Goal: Task Accomplishment & Management: Manage account settings

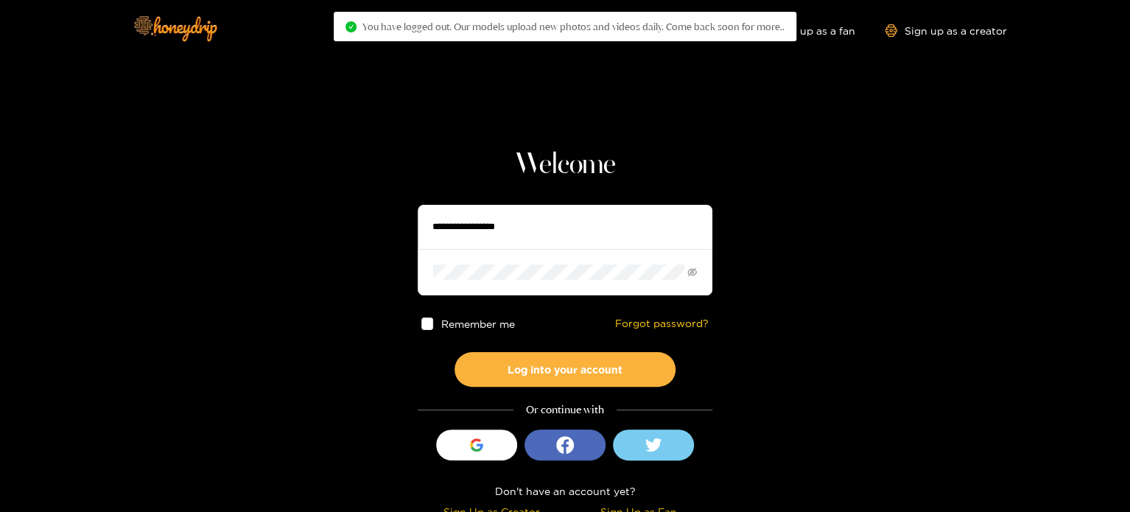
click at [534, 230] on input "text" at bounding box center [565, 227] width 295 height 44
paste input "*********"
type input "*********"
click at [494, 262] on span at bounding box center [565, 272] width 295 height 46
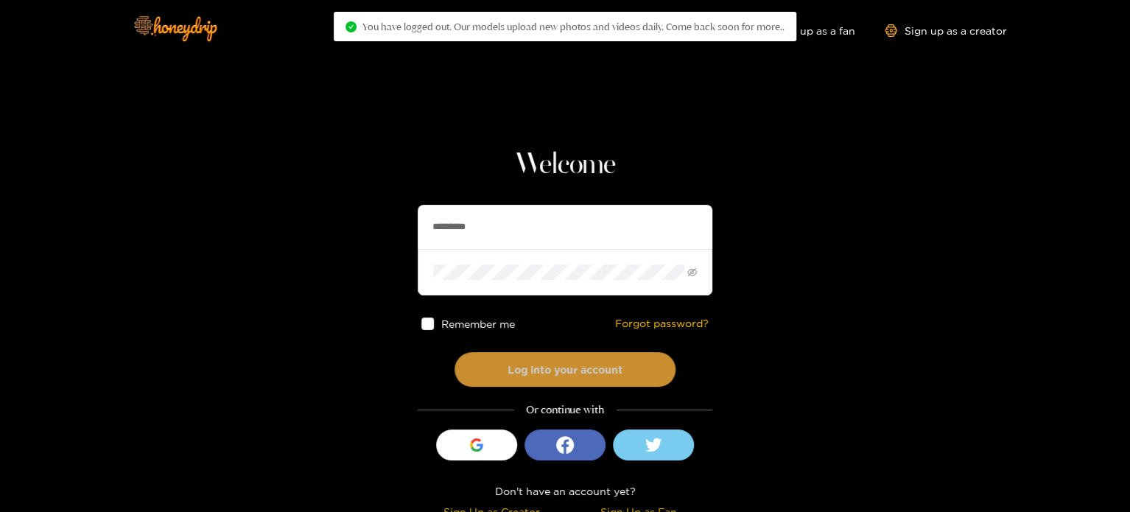
click at [493, 353] on button "Log into your account" at bounding box center [564, 369] width 221 height 35
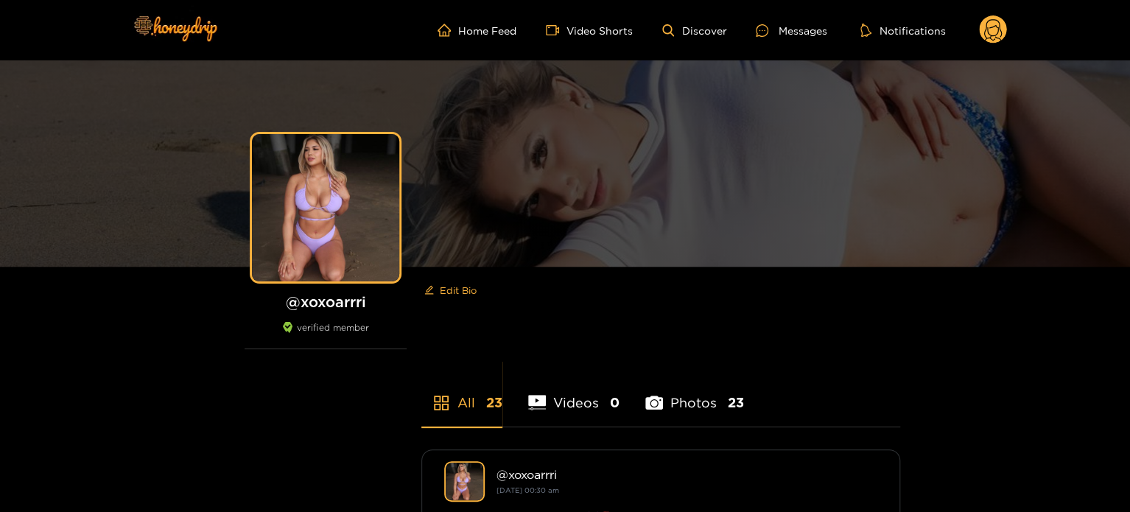
click at [995, 30] on circle at bounding box center [993, 29] width 28 height 28
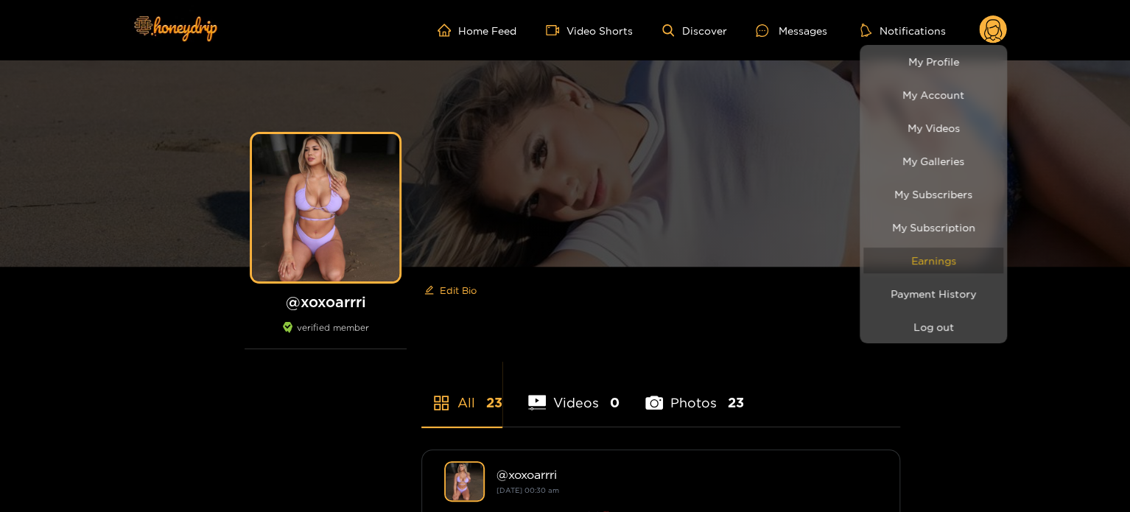
click at [961, 263] on link "Earnings" at bounding box center [933, 260] width 140 height 26
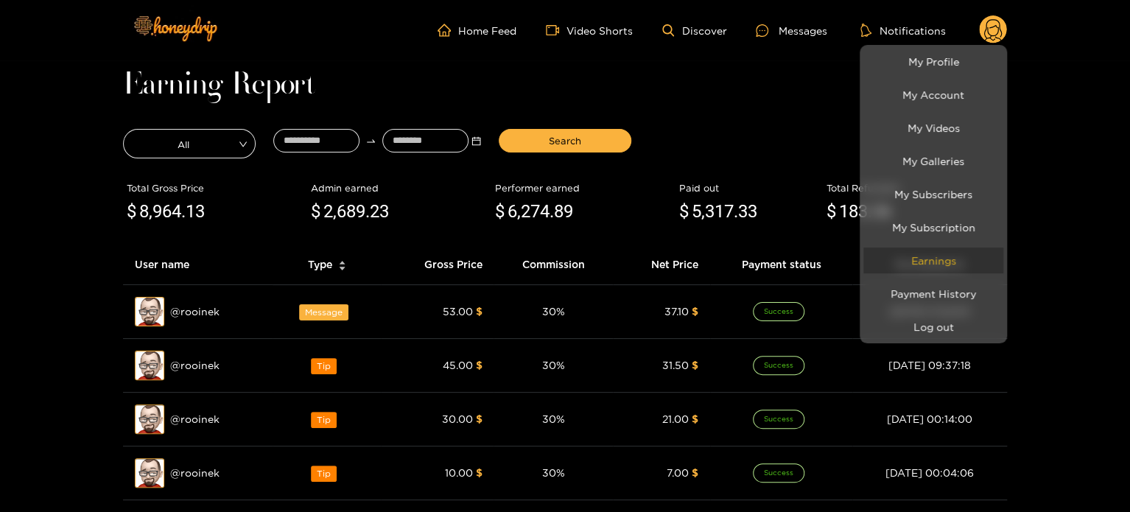
drag, startPoint x: 910, startPoint y: 256, endPoint x: 901, endPoint y: 250, distance: 11.0
click at [910, 256] on link "Earnings" at bounding box center [933, 260] width 140 height 26
click at [951, 264] on link "Earnings" at bounding box center [933, 260] width 140 height 26
click at [629, 57] on div at bounding box center [565, 256] width 1130 height 512
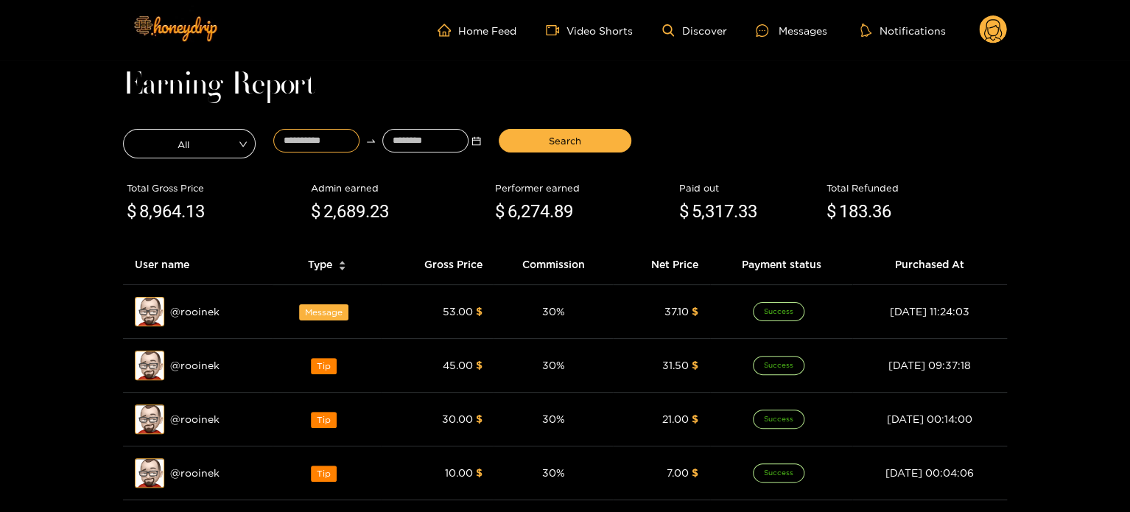
click at [298, 133] on input at bounding box center [316, 141] width 86 height 24
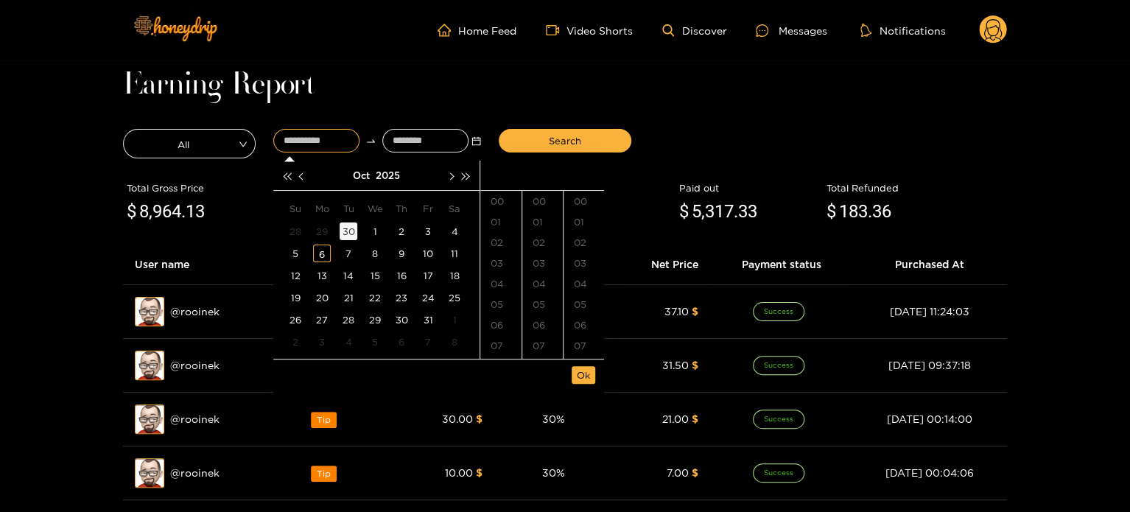
type input "**********"
click at [297, 177] on button "button" at bounding box center [302, 175] width 15 height 29
type input "**********"
click at [630, 116] on div "Earning Report All Search Total Gross Price $ 8,964 .13 Admin earned $ 2,689 .2…" at bounding box center [565, 513] width 884 height 877
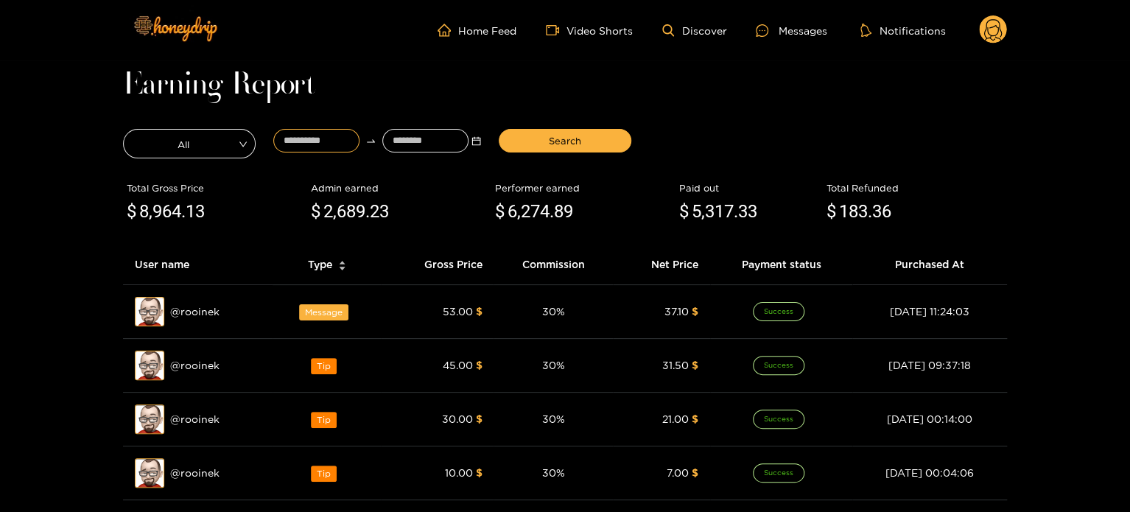
click at [303, 144] on input at bounding box center [316, 141] width 86 height 24
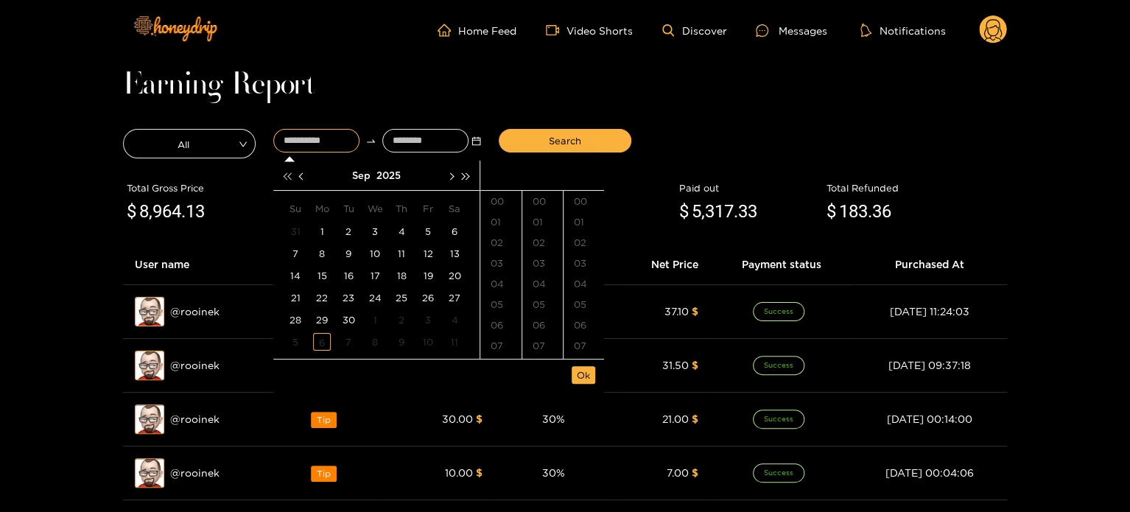
click at [286, 170] on button "button" at bounding box center [286, 175] width 15 height 29
click at [295, 176] on button "button" at bounding box center [302, 175] width 15 height 29
click at [297, 176] on button "button" at bounding box center [302, 175] width 15 height 29
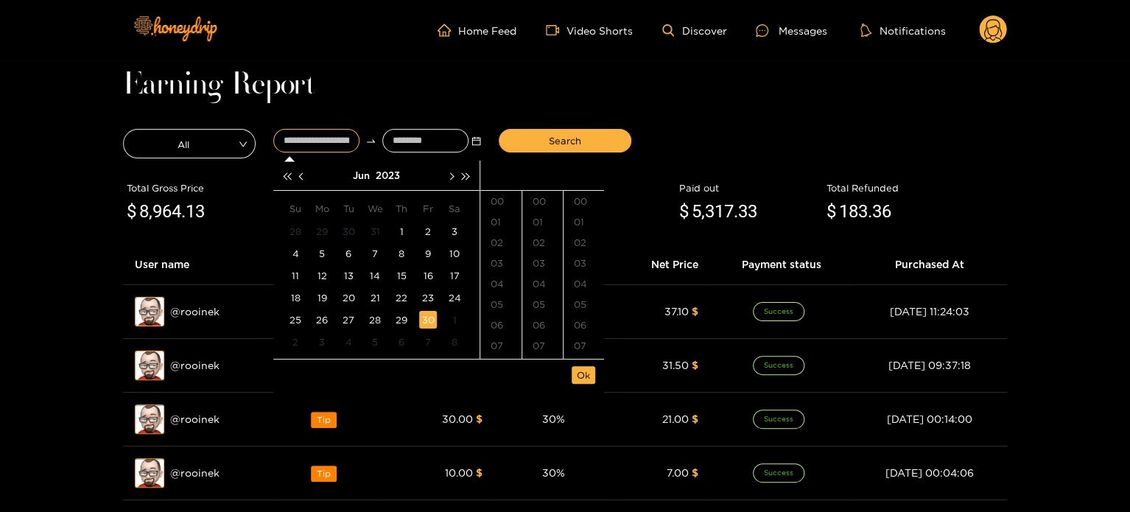
click at [427, 323] on div "30" at bounding box center [428, 320] width 18 height 18
click at [465, 180] on button "button" at bounding box center [465, 175] width 15 height 29
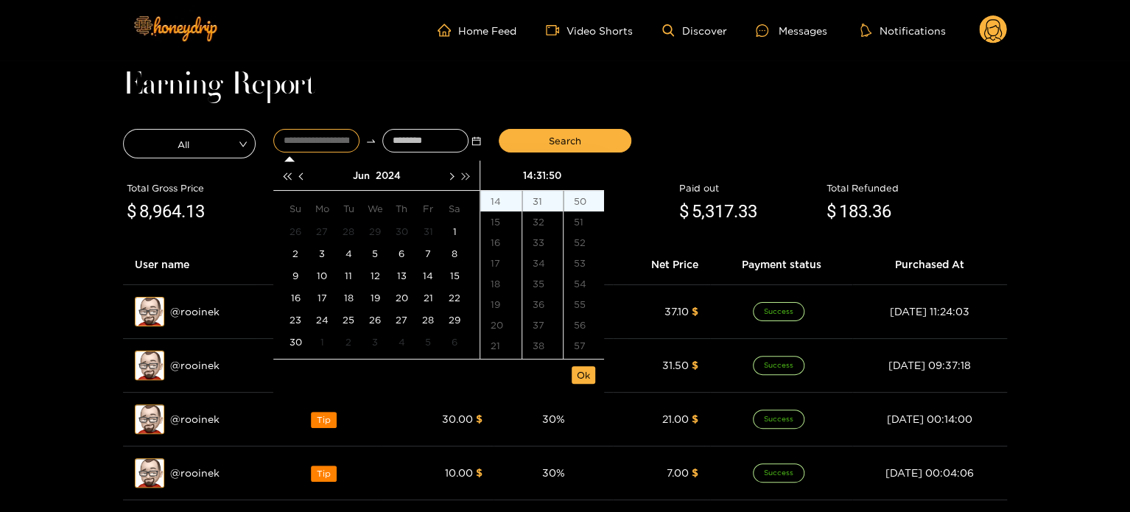
click at [465, 180] on button "button" at bounding box center [465, 175] width 15 height 29
click at [454, 176] on span "button" at bounding box center [450, 175] width 7 height 7
click at [452, 175] on span "button" at bounding box center [450, 175] width 7 height 7
click at [318, 344] on div "6" at bounding box center [322, 342] width 18 height 18
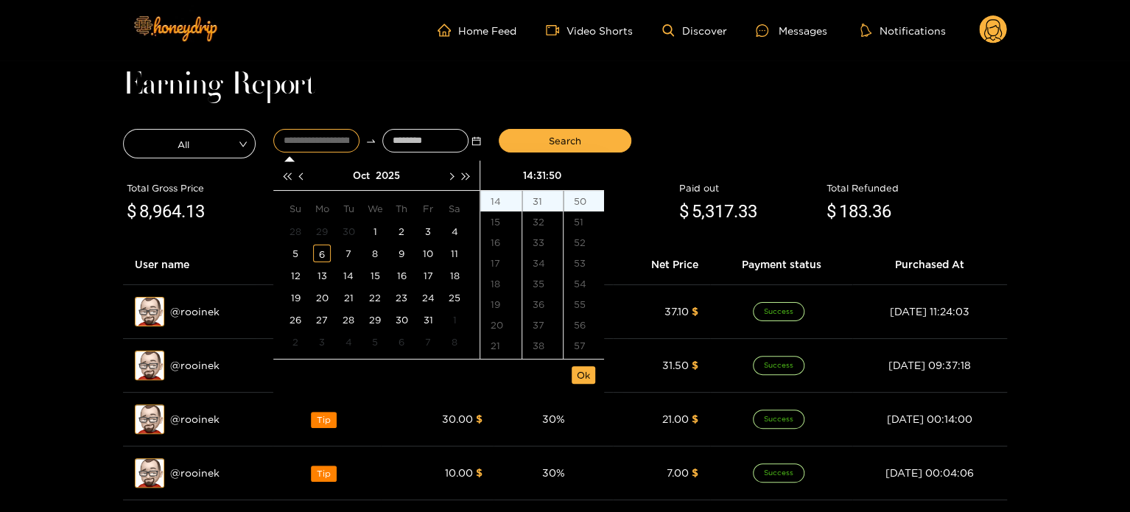
type input "**********"
click at [591, 376] on button "Ok" at bounding box center [583, 375] width 24 height 18
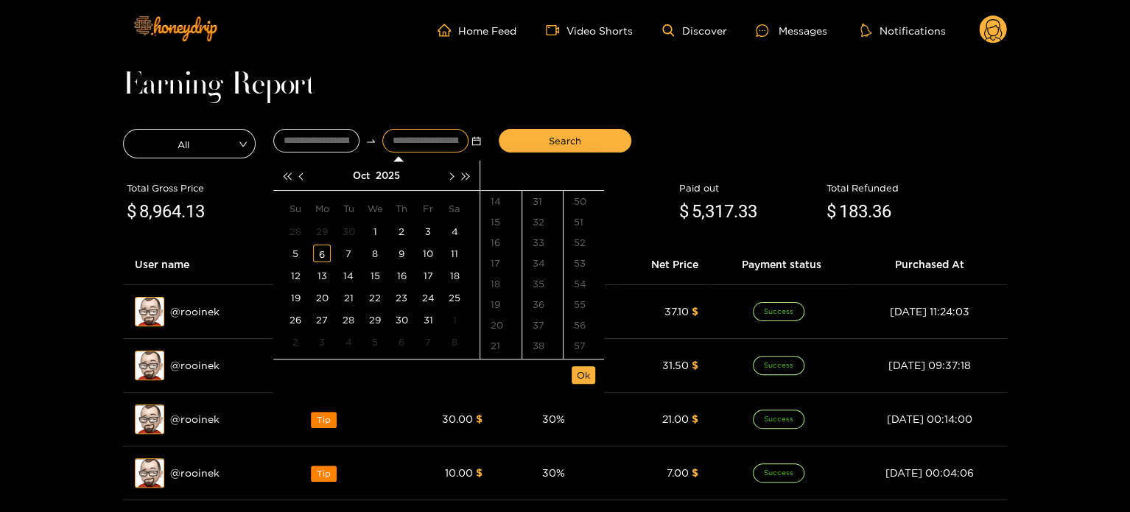
type input "**********"
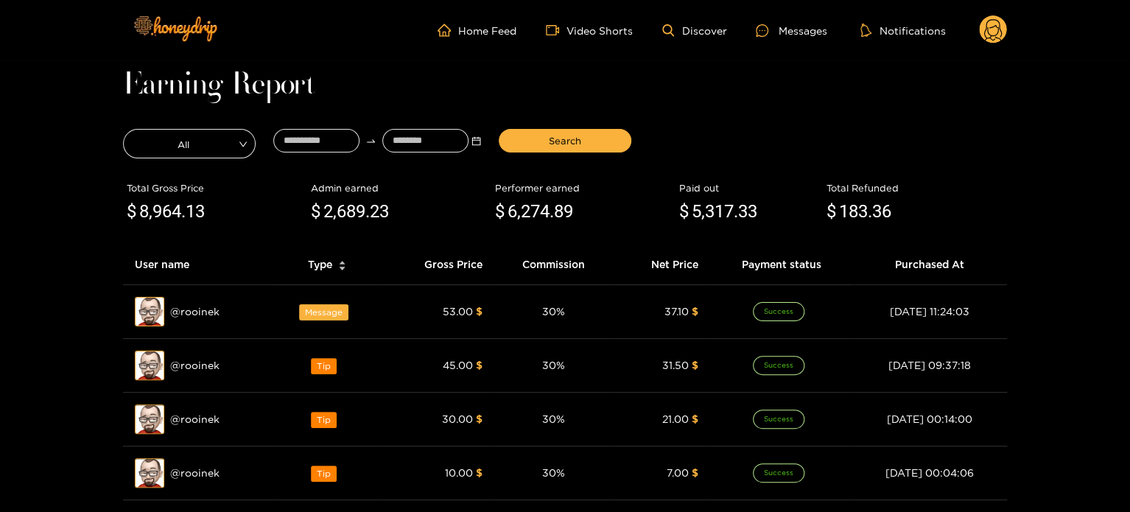
click at [303, 154] on div at bounding box center [376, 143] width 225 height 37
click at [297, 149] on input at bounding box center [316, 141] width 86 height 24
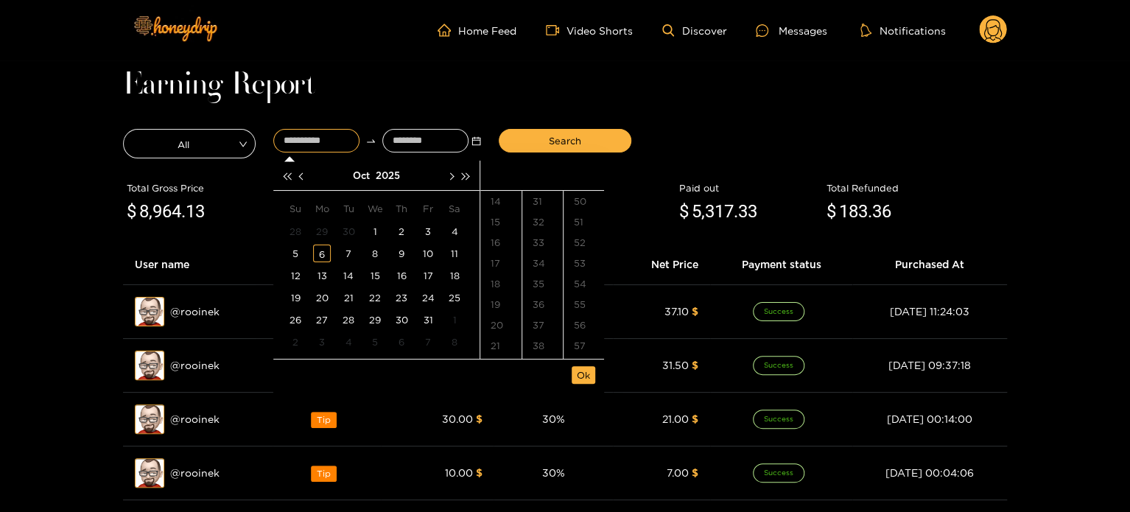
click at [277, 175] on div "Oct 2025" at bounding box center [376, 176] width 206 height 30
click at [280, 175] on button "button" at bounding box center [286, 175] width 15 height 29
click at [297, 174] on button "button" at bounding box center [302, 175] width 15 height 29
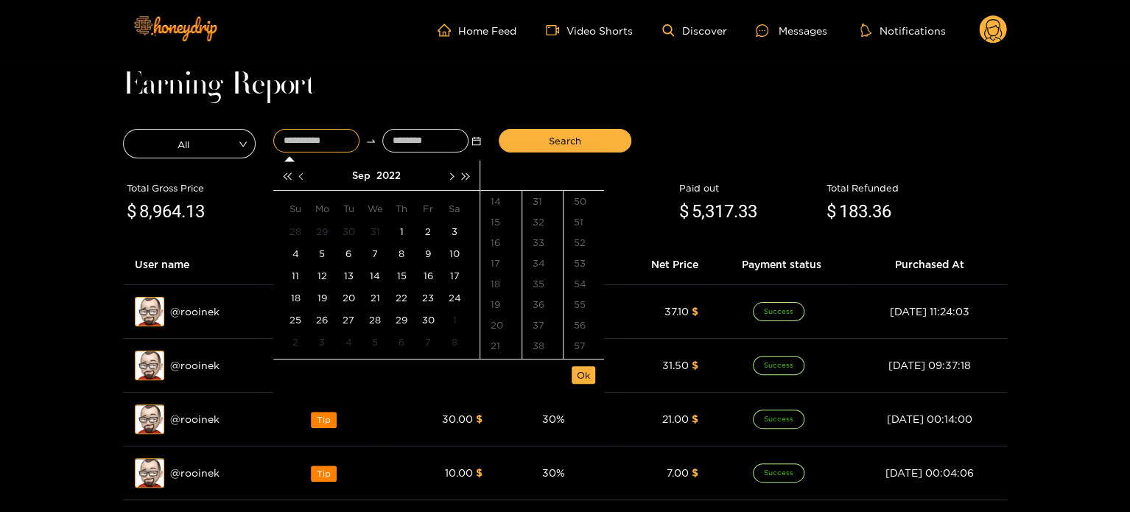
click at [297, 175] on button "button" at bounding box center [302, 175] width 15 height 29
click at [298, 175] on span "button" at bounding box center [301, 175] width 7 height 7
click at [305, 178] on button "button" at bounding box center [302, 175] width 15 height 29
click at [395, 320] on div "30" at bounding box center [401, 320] width 18 height 18
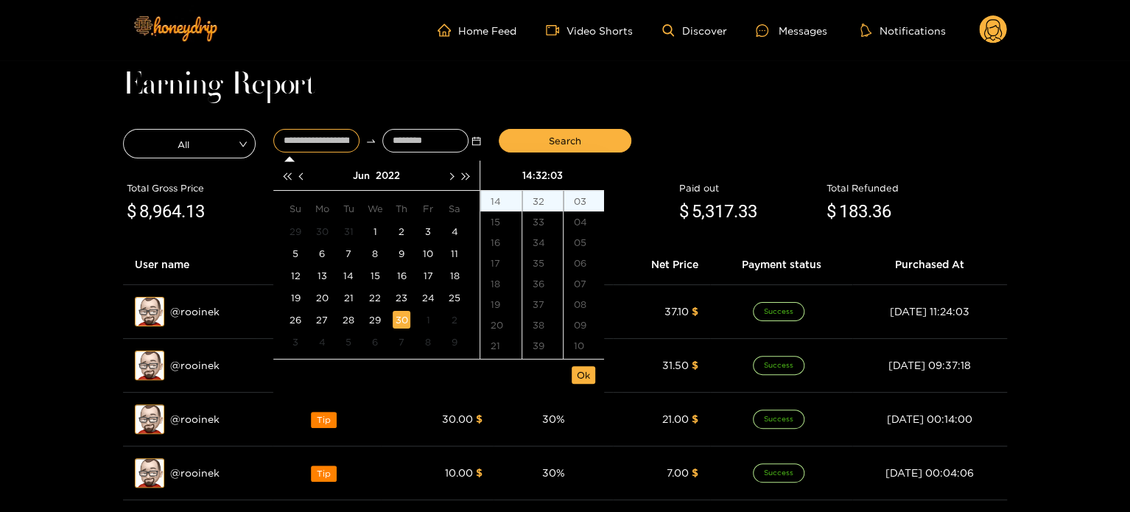
type input "**********"
drag, startPoint x: 580, startPoint y: 378, endPoint x: 574, endPoint y: 370, distance: 9.4
click at [580, 377] on span "Ok" at bounding box center [583, 374] width 13 height 15
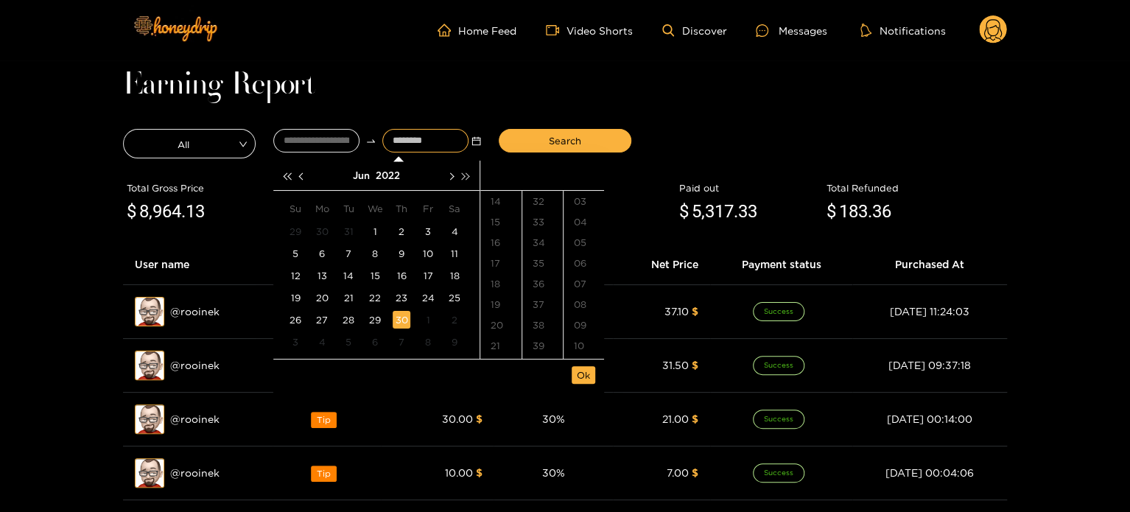
click at [468, 185] on button "button" at bounding box center [465, 175] width 15 height 29
click at [450, 177] on span "button" at bounding box center [450, 175] width 7 height 7
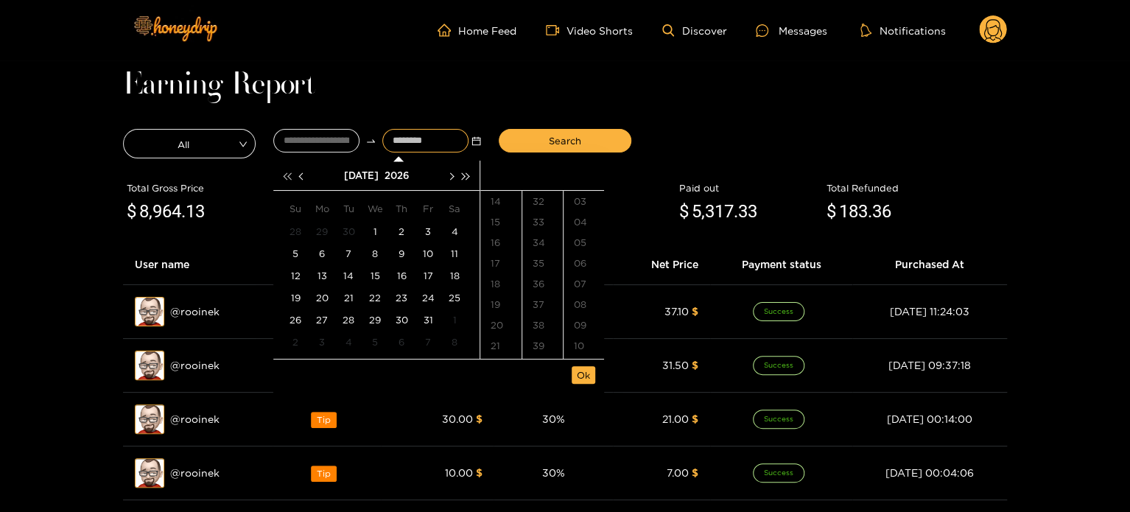
click at [283, 180] on button "button" at bounding box center [286, 175] width 15 height 29
click at [446, 180] on button "button" at bounding box center [450, 175] width 15 height 29
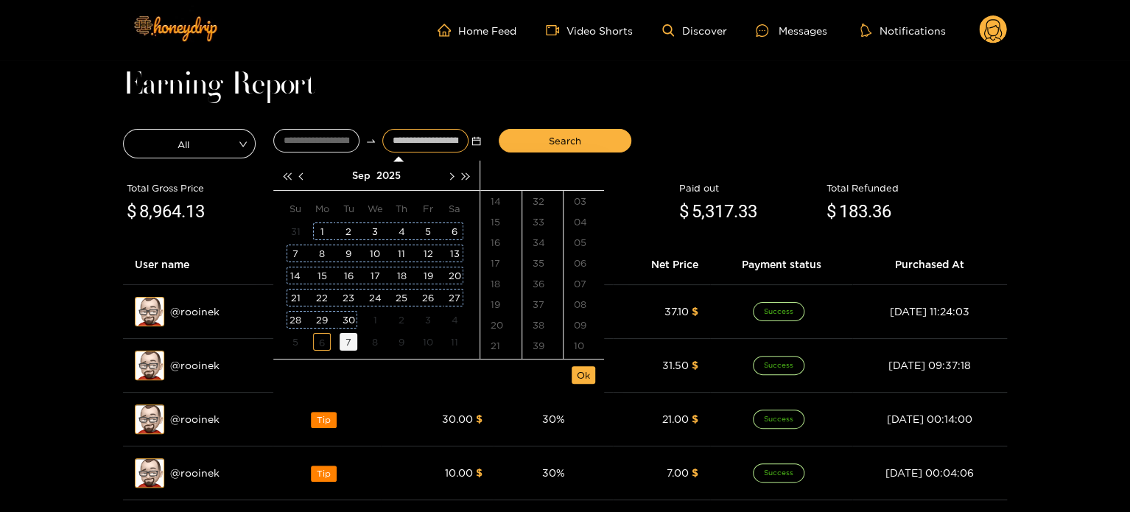
click at [324, 348] on div "6" at bounding box center [322, 342] width 18 height 18
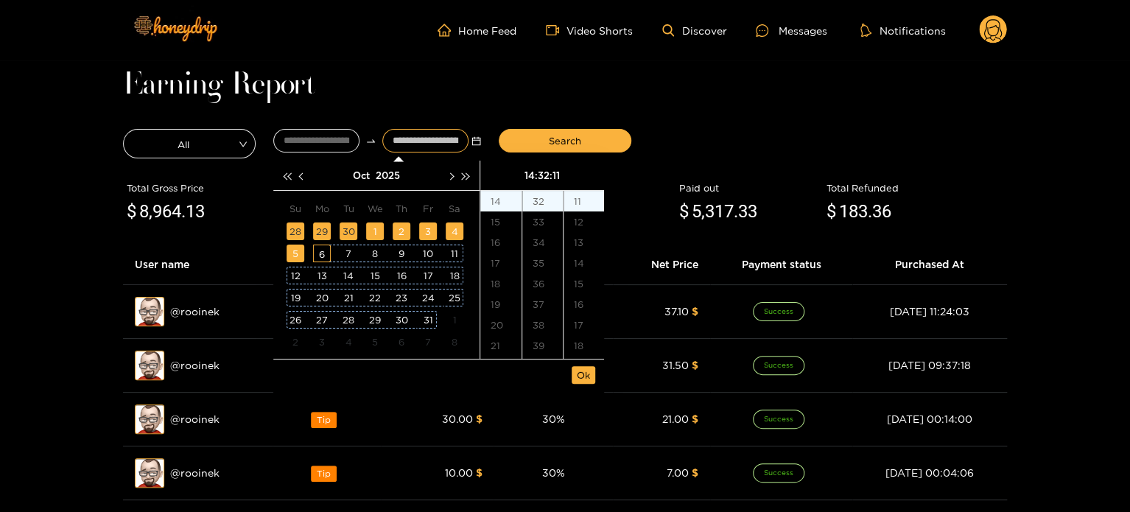
type input "**********"
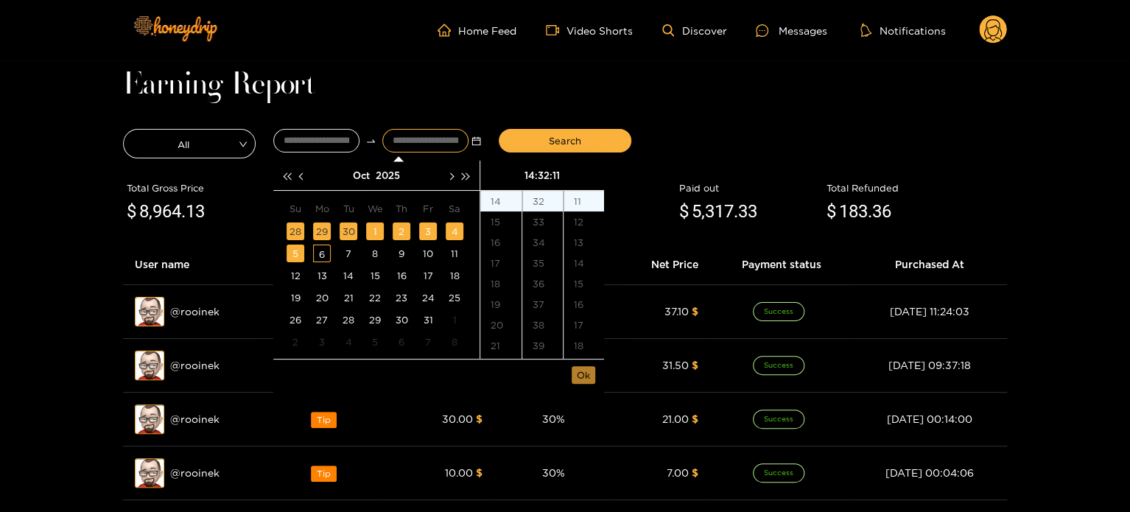
click at [582, 381] on span "Ok" at bounding box center [583, 374] width 13 height 15
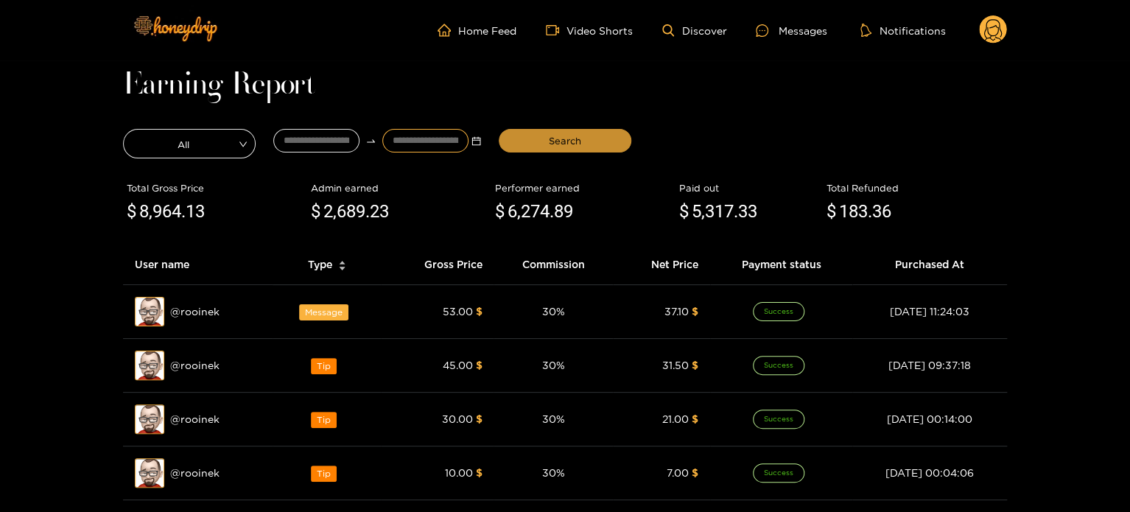
click at [560, 139] on span "Search" at bounding box center [565, 140] width 32 height 15
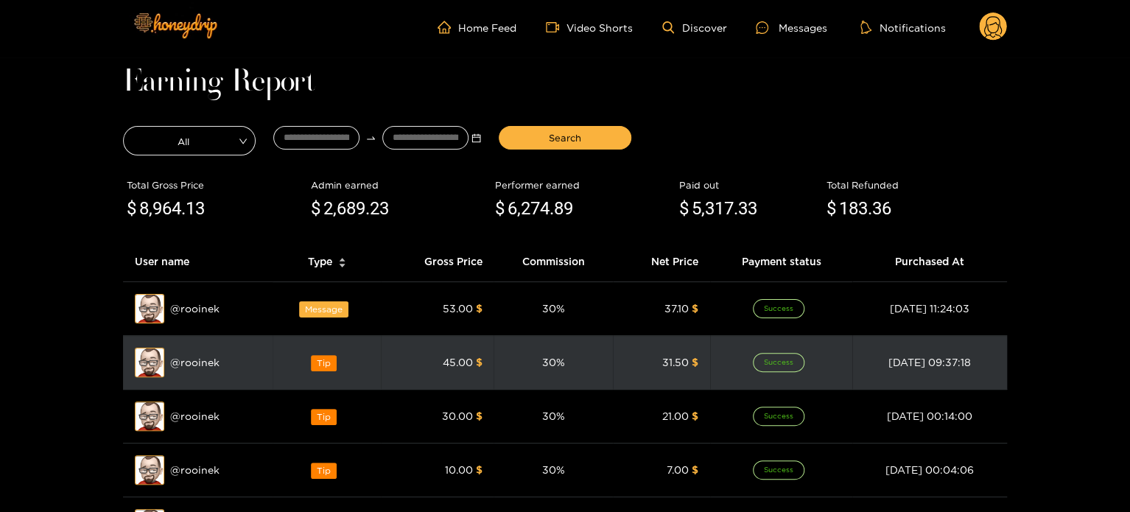
scroll to position [0, 0]
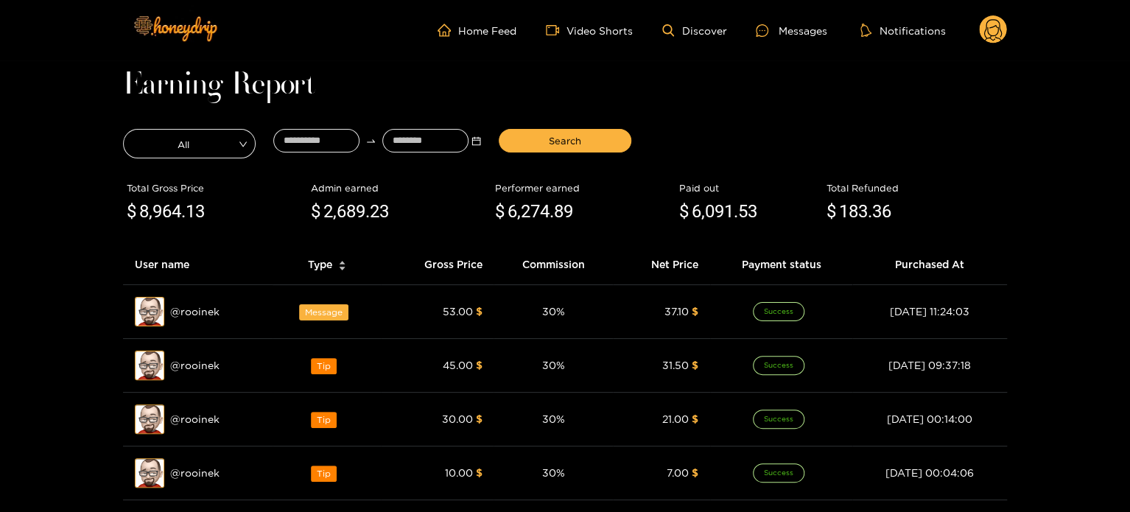
click at [1008, 30] on header "Home Feed Video Shorts Discover Messages Notifications 0 videos discover messag…" at bounding box center [565, 30] width 1130 height 60
click at [999, 31] on circle at bounding box center [993, 29] width 28 height 28
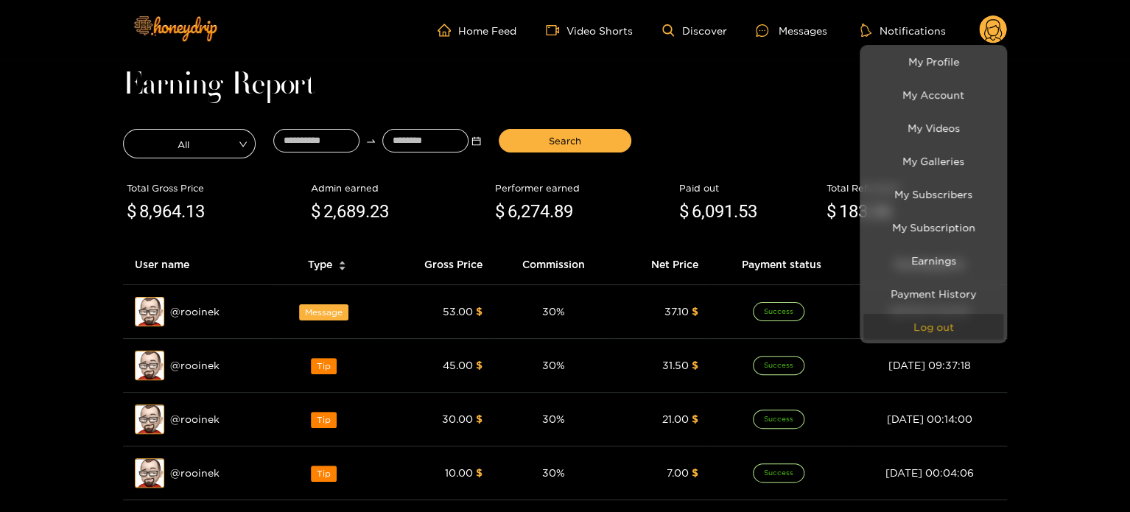
click at [926, 321] on button "Log out" at bounding box center [933, 327] width 140 height 26
